Goal: Task Accomplishment & Management: Use online tool/utility

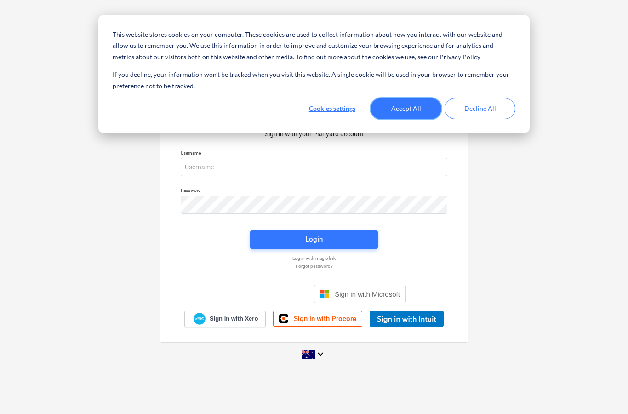
click at [400, 101] on button "Accept All" at bounding box center [405, 108] width 71 height 21
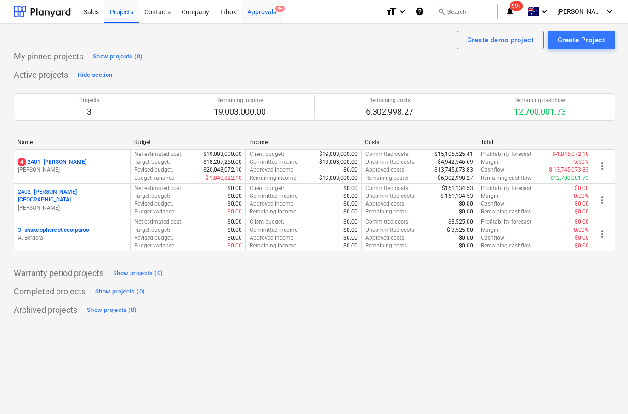
click at [273, 18] on div "Approvals 9+" at bounding box center [262, 11] width 40 height 23
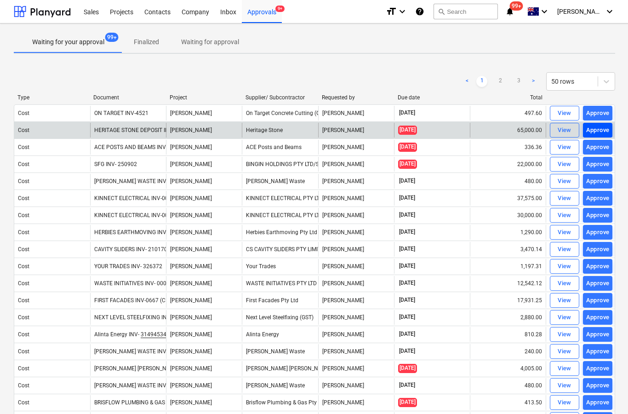
click at [606, 129] on div "Approve" at bounding box center [597, 130] width 23 height 11
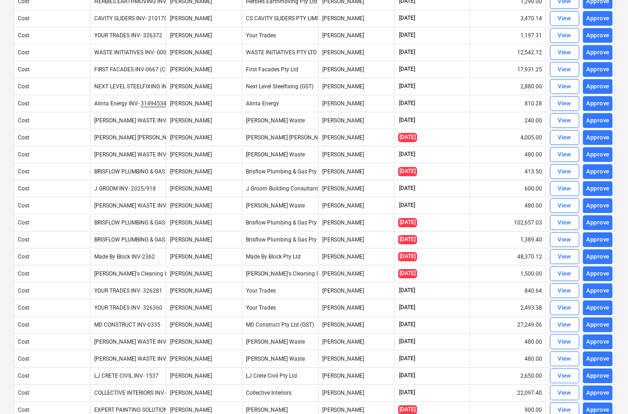
scroll to position [218, 0]
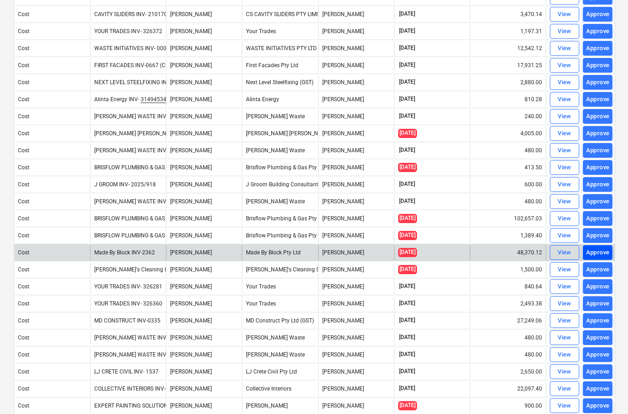
click at [600, 251] on div "Approve" at bounding box center [597, 252] width 23 height 11
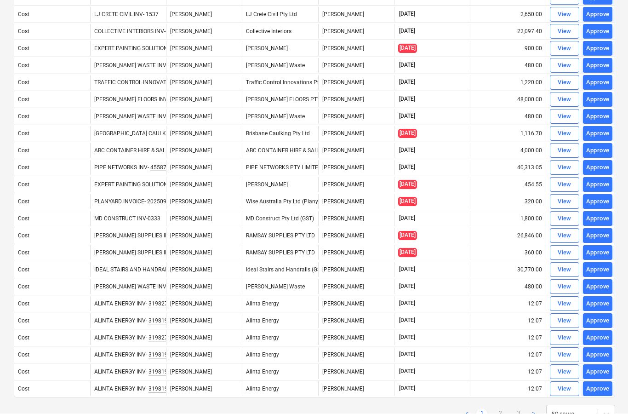
scroll to position [556, 0]
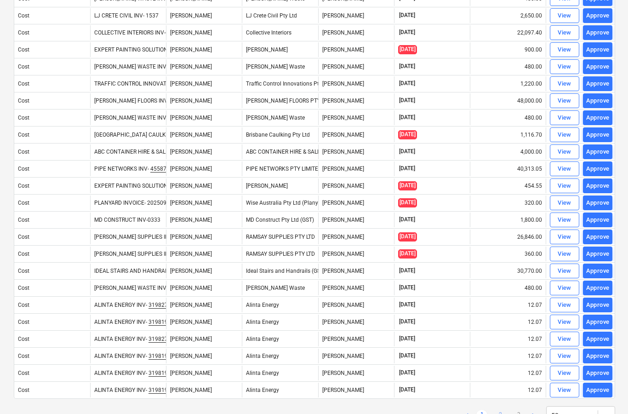
click at [503, 413] on link "2" at bounding box center [499, 414] width 11 height 11
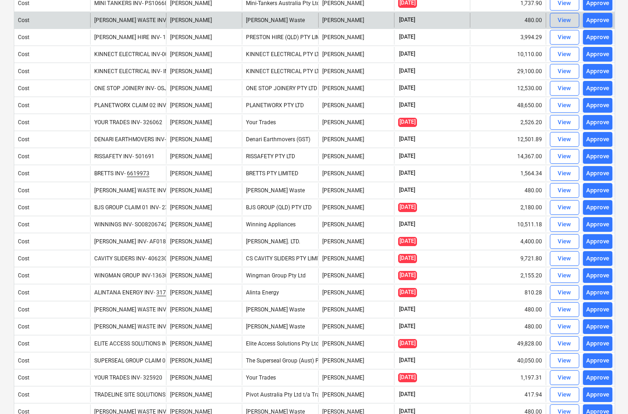
scroll to position [450, 0]
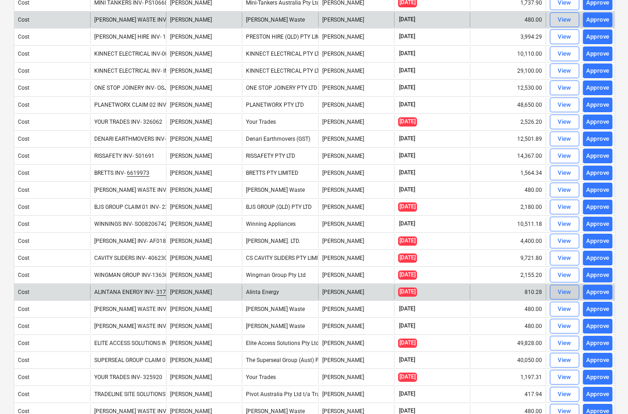
click at [562, 291] on div "View" at bounding box center [564, 292] width 14 height 11
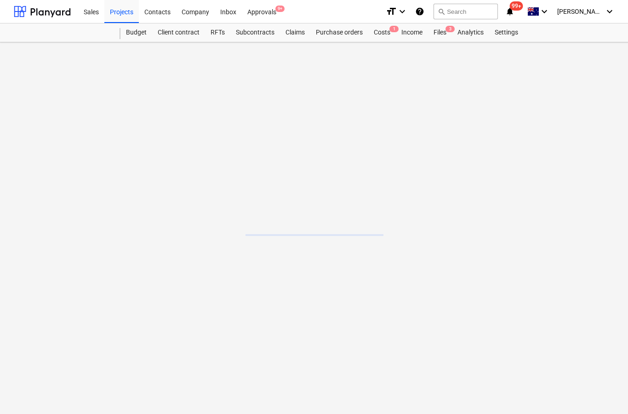
scroll to position [37, 0]
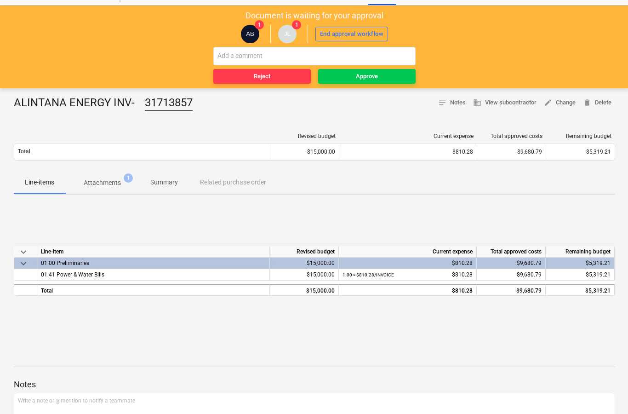
click at [98, 186] on p "Attachments" at bounding box center [102, 183] width 37 height 10
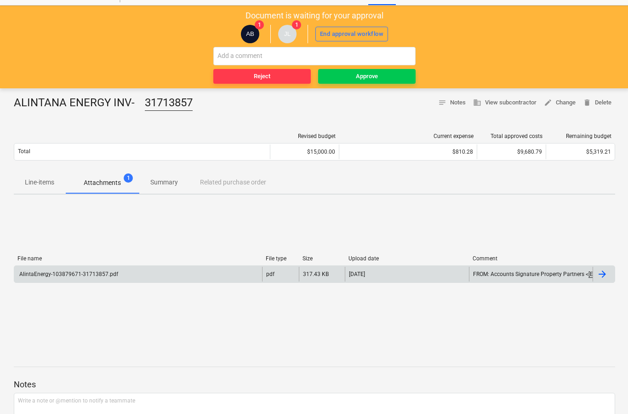
click at [602, 278] on div at bounding box center [601, 273] width 11 height 11
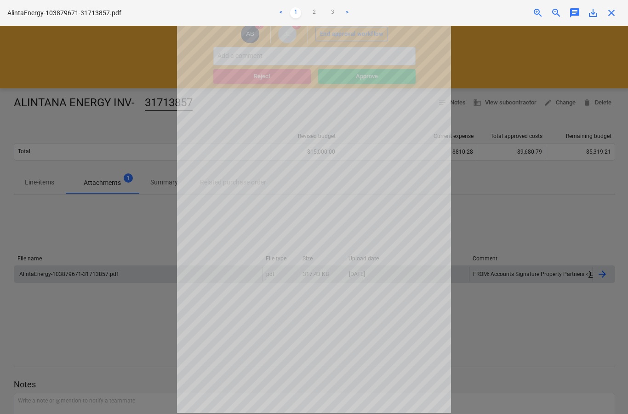
click at [606, 17] on span "close" at bounding box center [611, 12] width 11 height 11
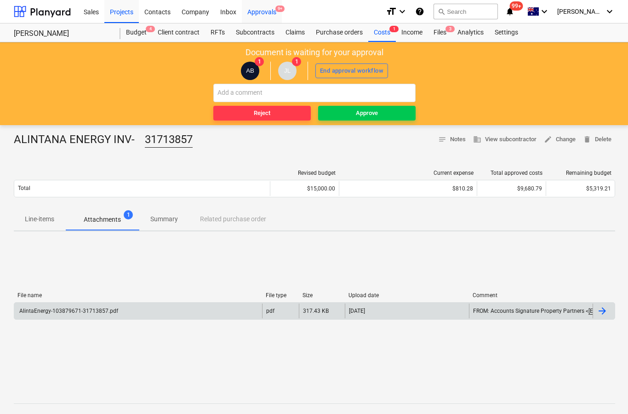
click at [266, 18] on div "Approvals 9+" at bounding box center [262, 11] width 40 height 23
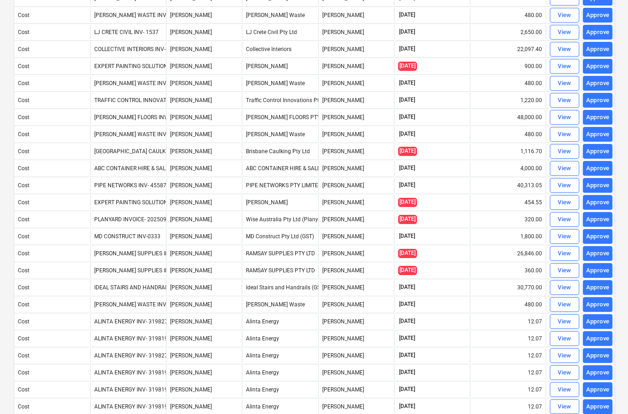
scroll to position [556, 0]
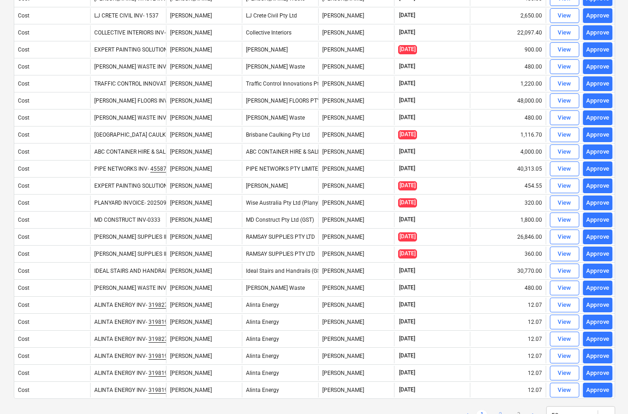
click at [505, 413] on link "2" at bounding box center [499, 414] width 11 height 11
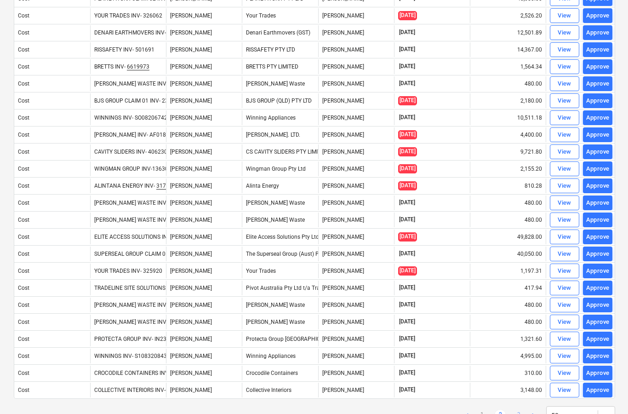
click at [523, 413] on link "3" at bounding box center [518, 414] width 11 height 11
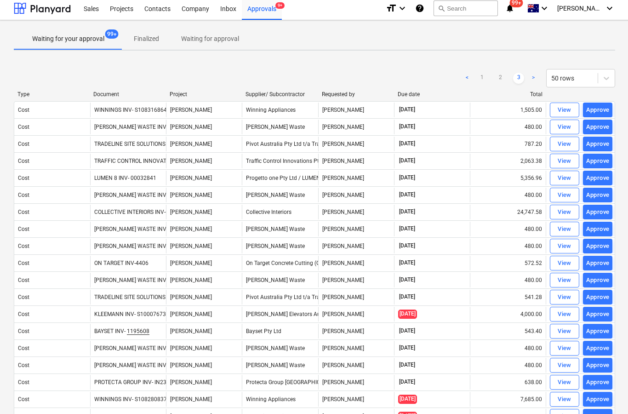
scroll to position [0, 0]
